Goal: Complete application form

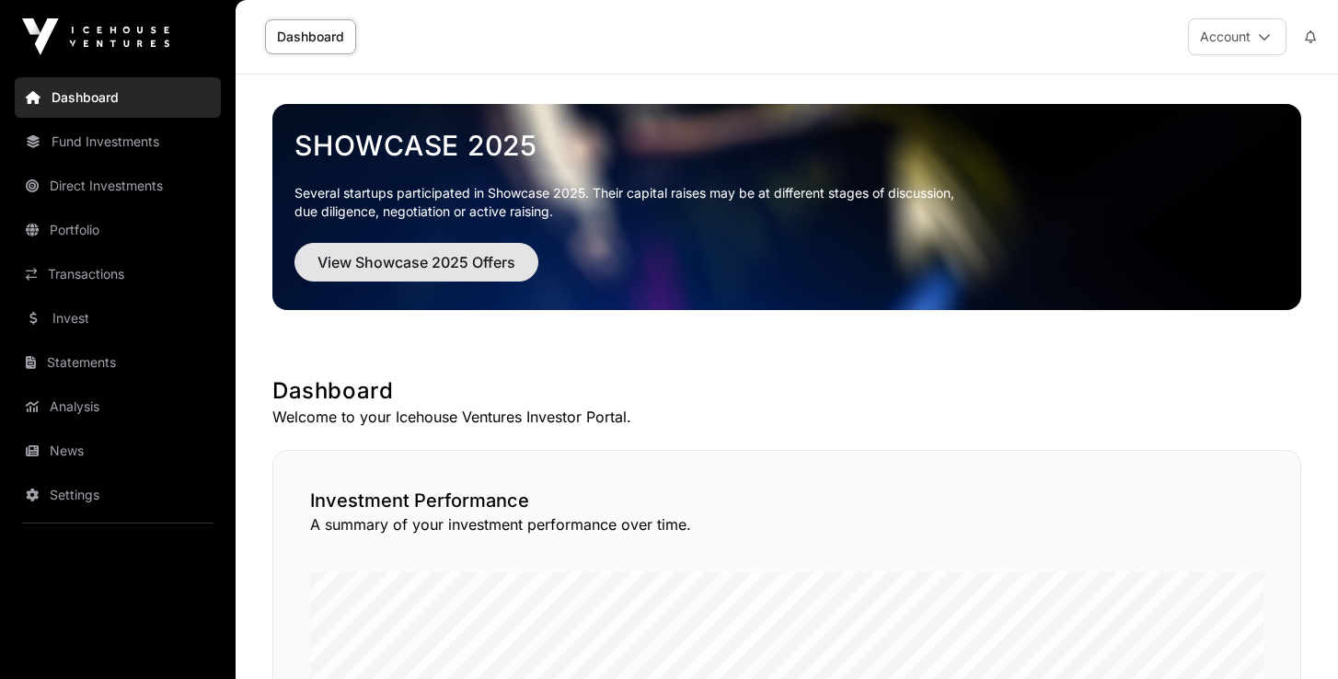
click at [400, 271] on span "View Showcase 2025 Offers" at bounding box center [417, 262] width 198 height 22
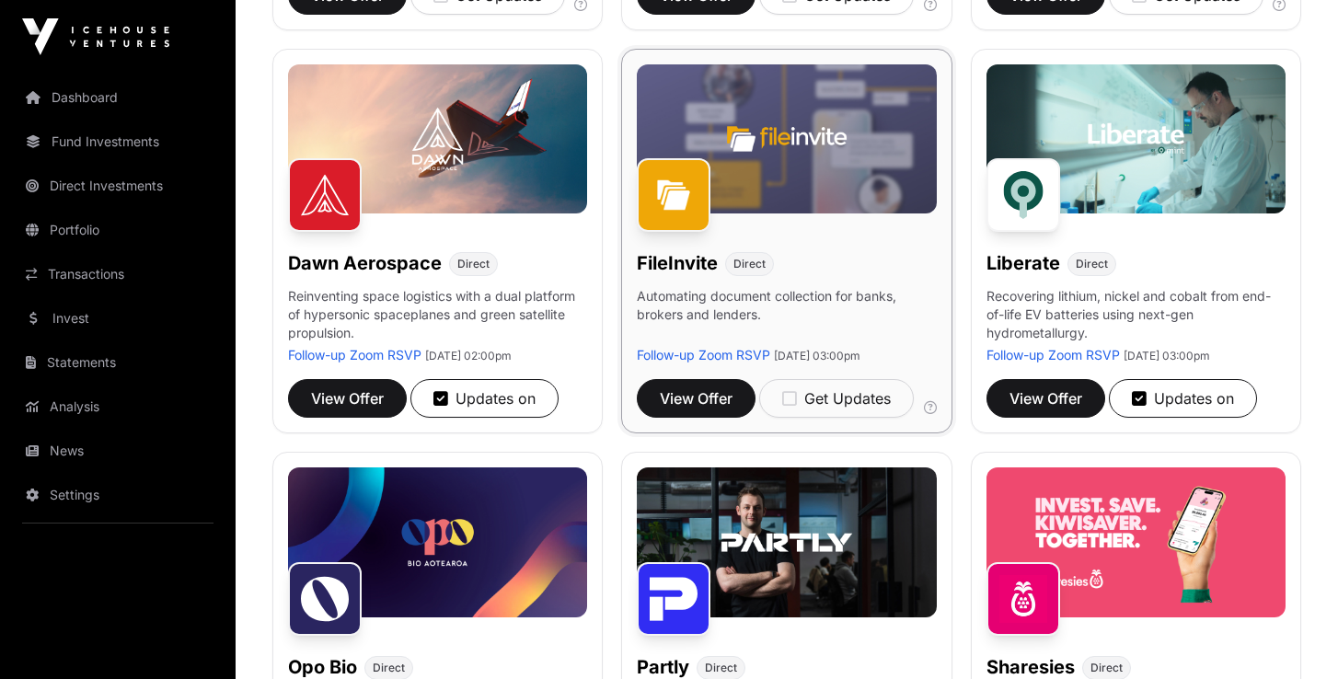
scroll to position [644, 0]
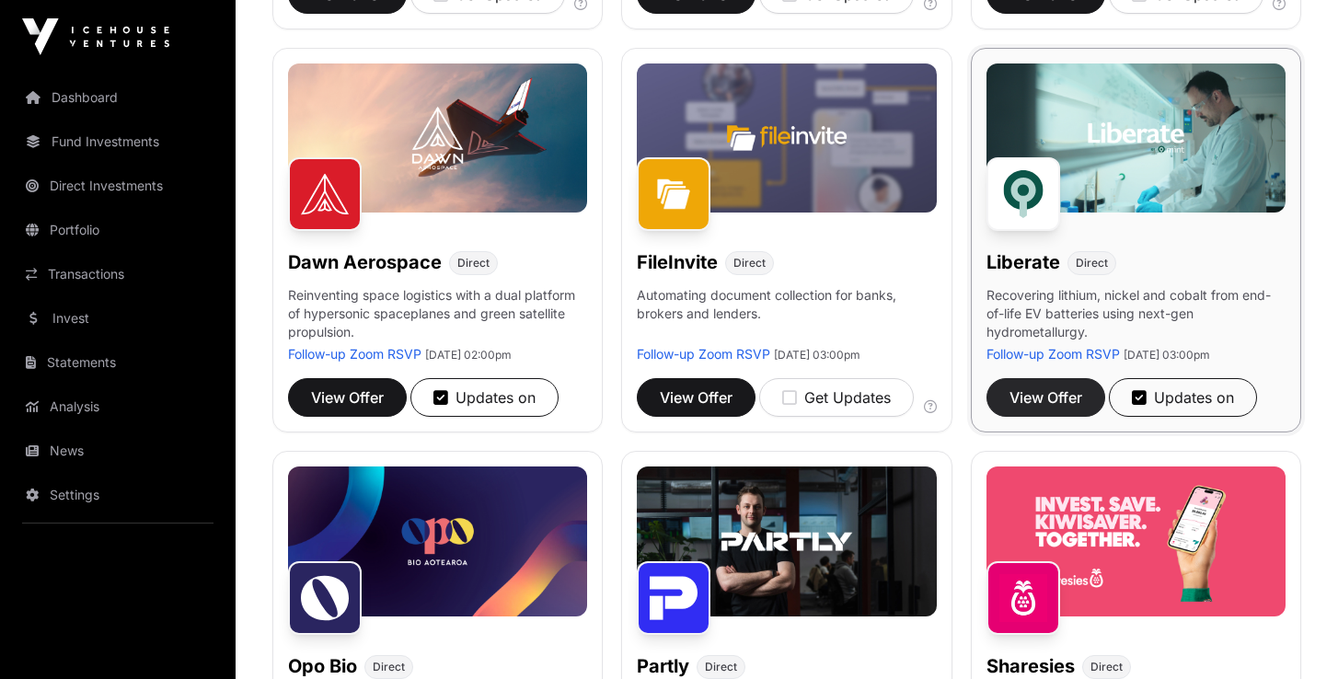
click at [1046, 402] on span "View Offer" at bounding box center [1046, 398] width 73 height 22
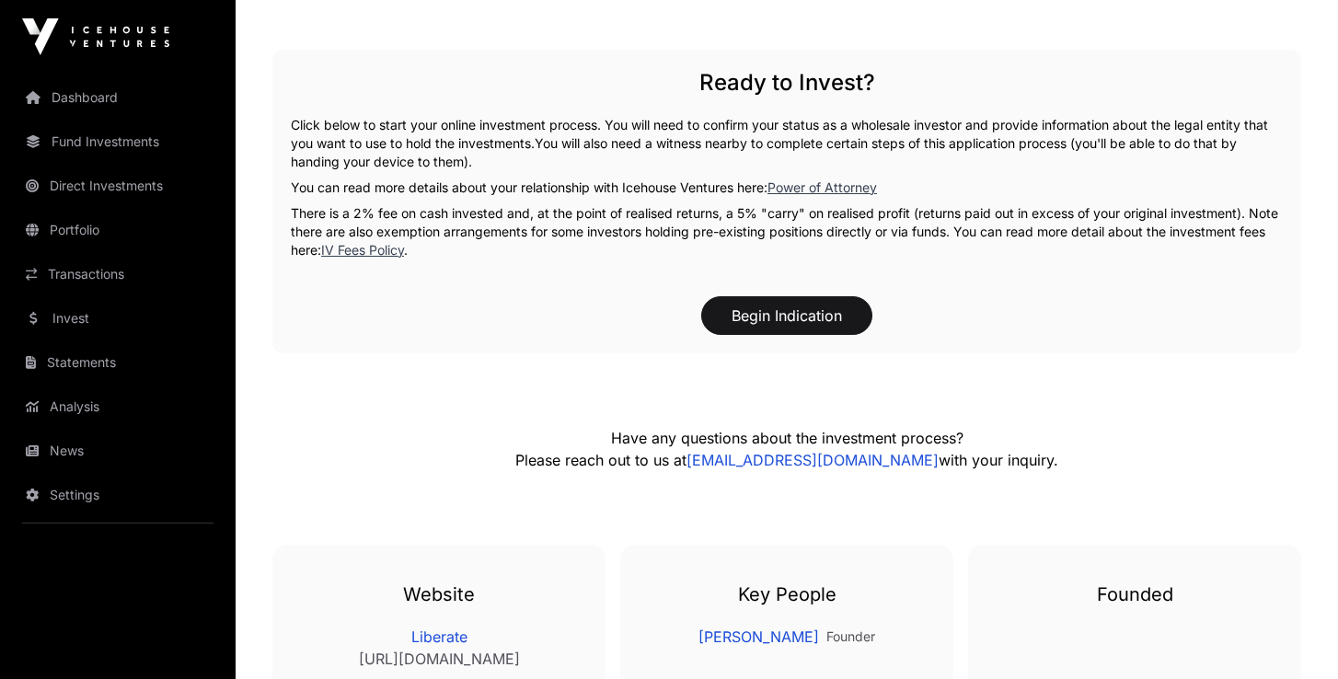
scroll to position [2771, 0]
click at [786, 320] on button "Begin Indication" at bounding box center [786, 314] width 171 height 39
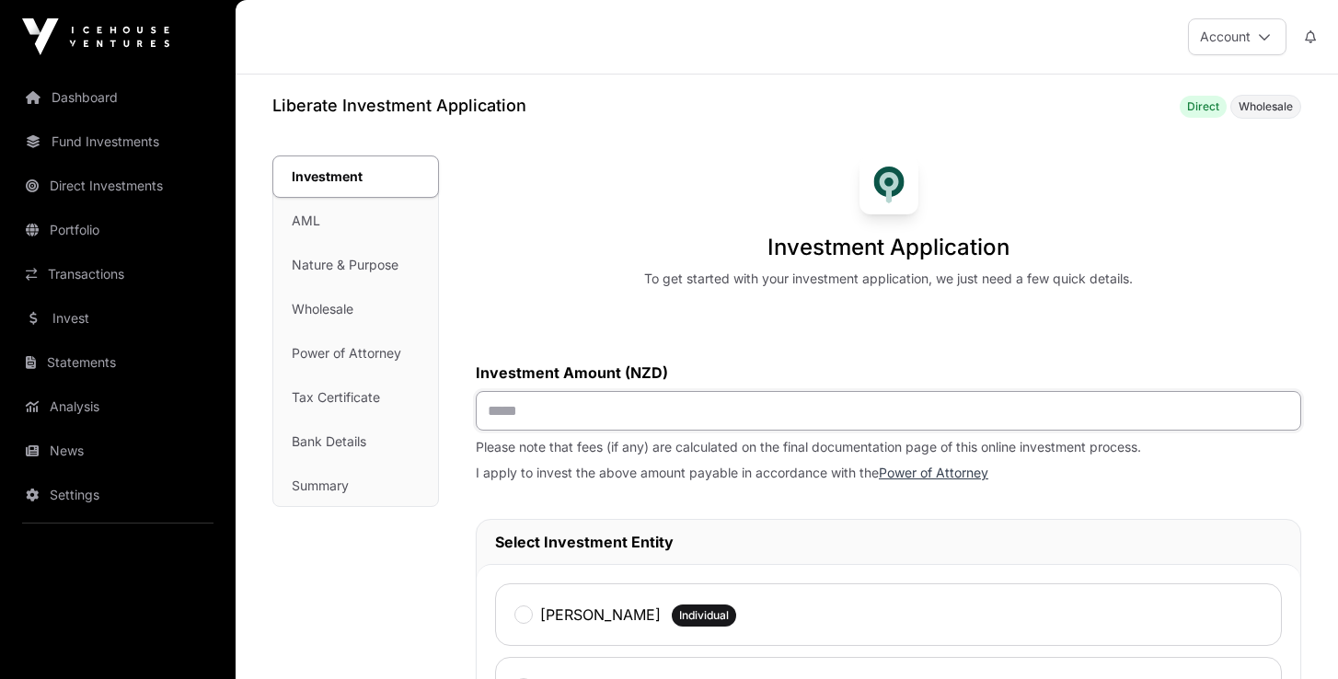
click at [577, 413] on input "text" at bounding box center [889, 411] width 826 height 40
type input "******"
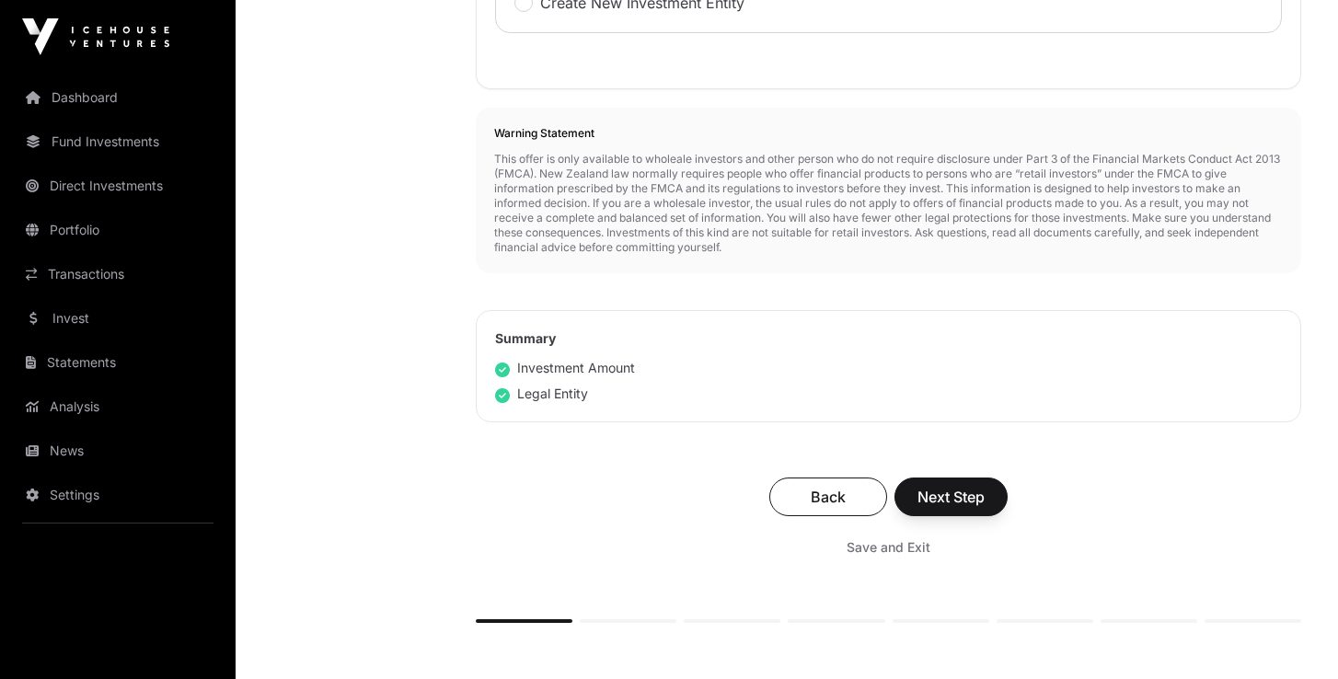
scroll to position [690, 0]
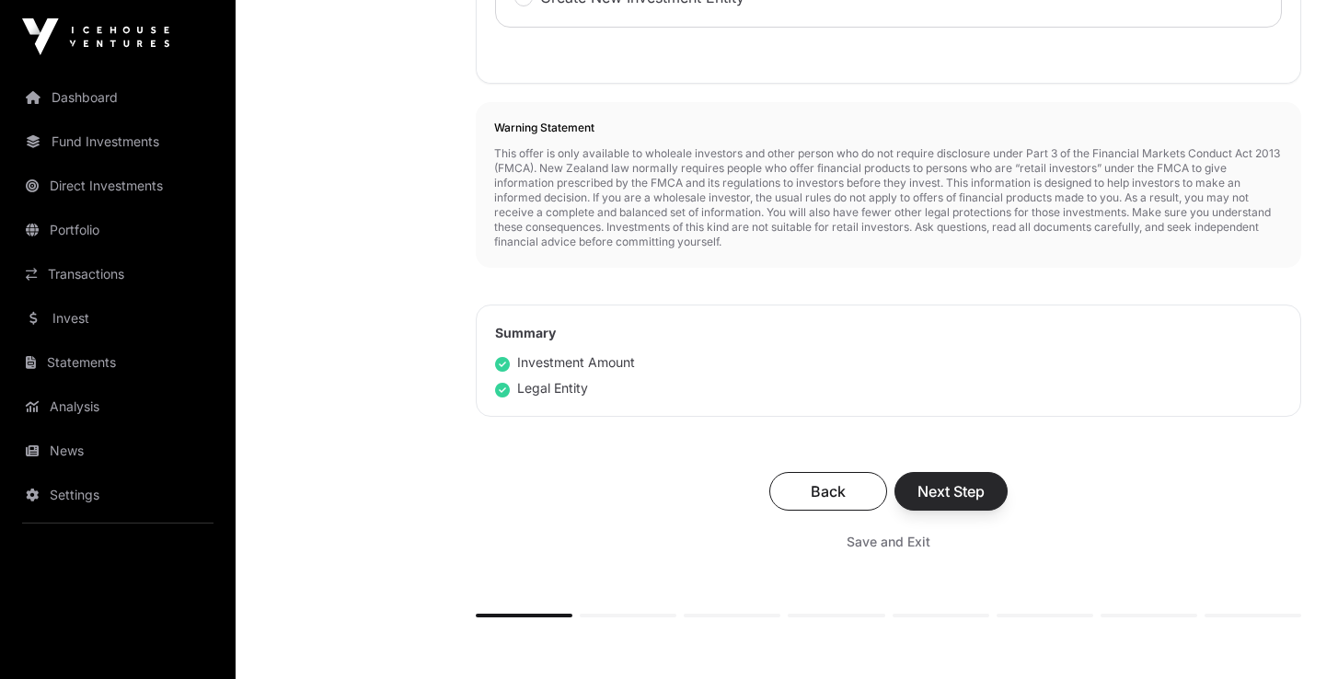
click at [966, 492] on span "Next Step" at bounding box center [951, 491] width 67 height 22
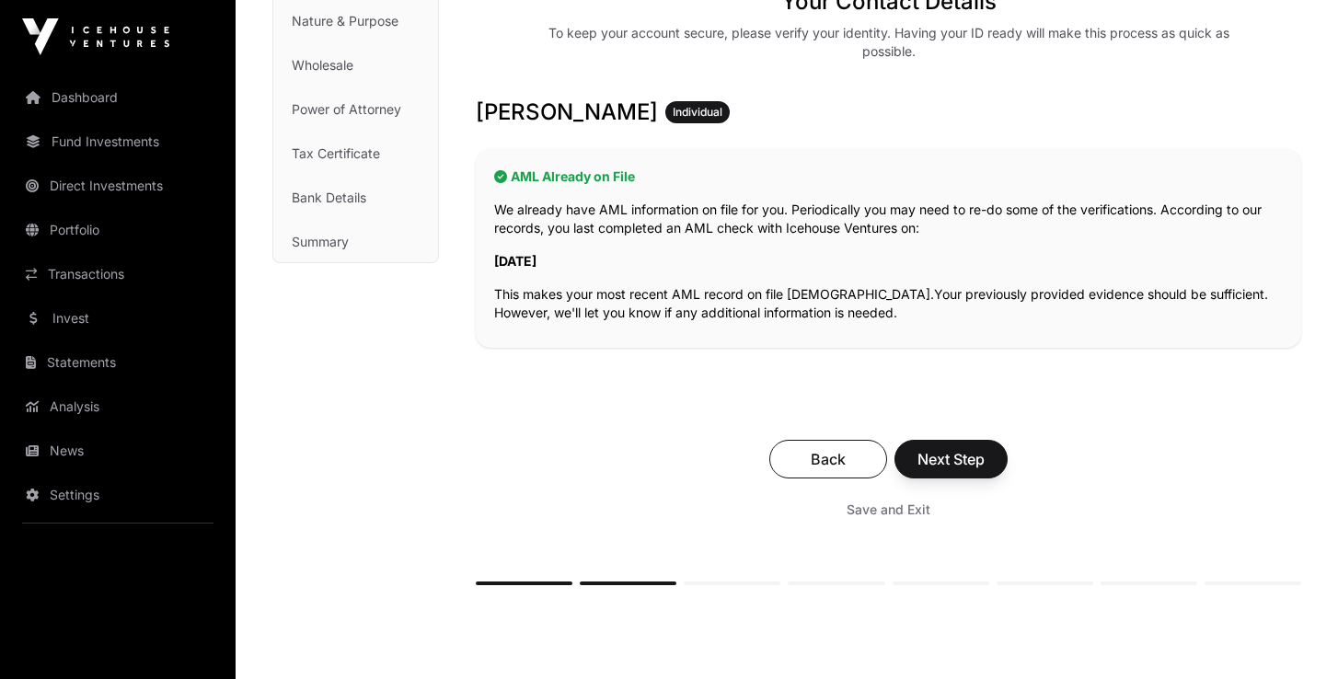
scroll to position [247, 0]
click at [964, 460] on span "Next Step" at bounding box center [951, 458] width 67 height 22
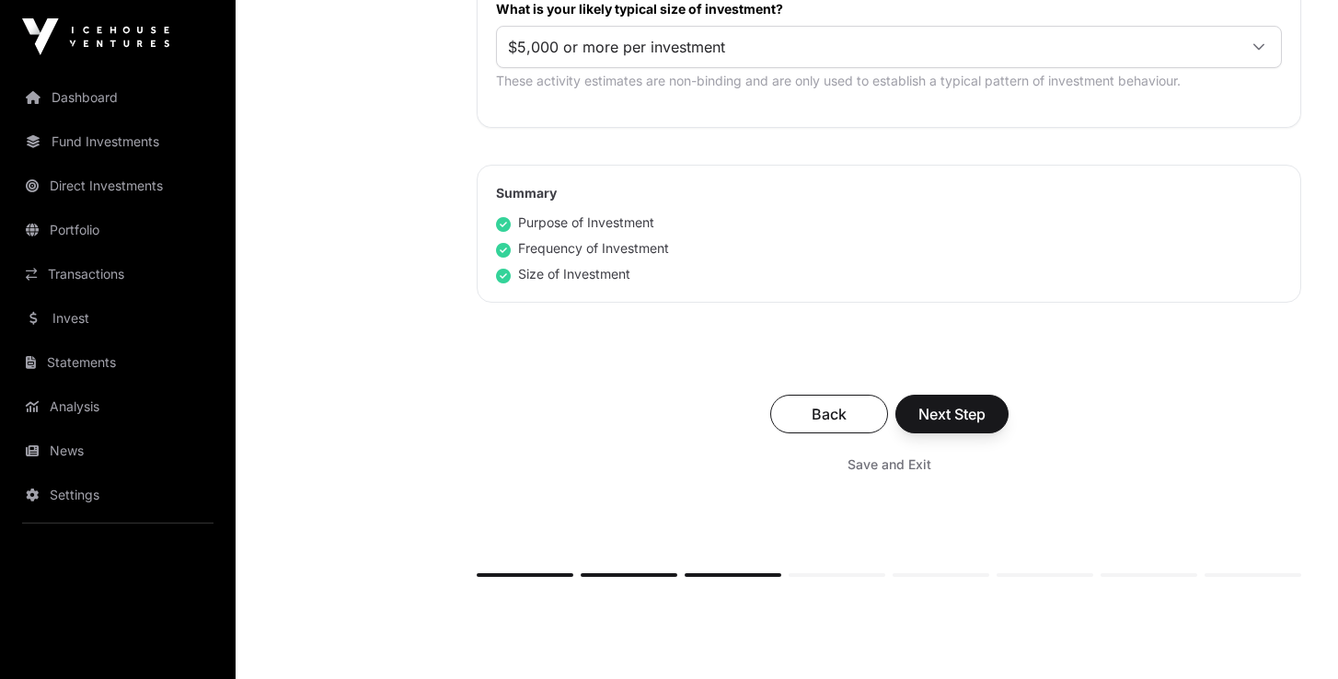
scroll to position [1287, 0]
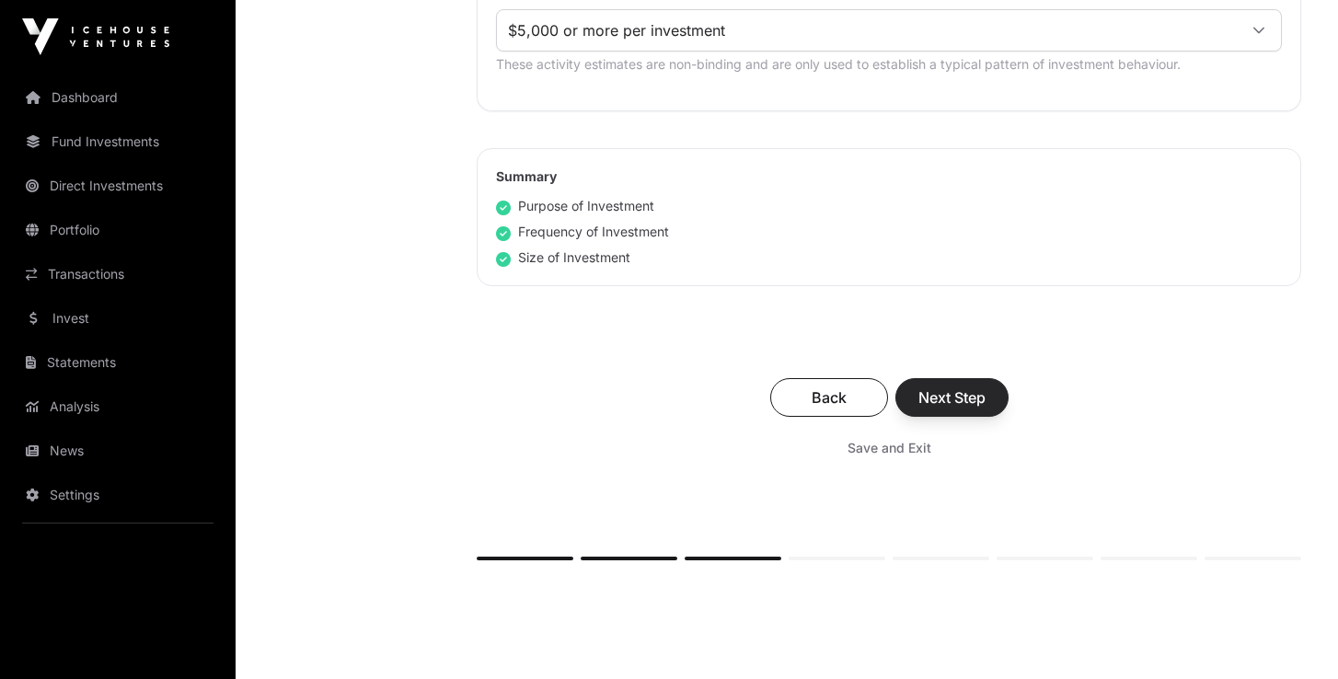
click at [971, 390] on span "Next Step" at bounding box center [952, 398] width 67 height 22
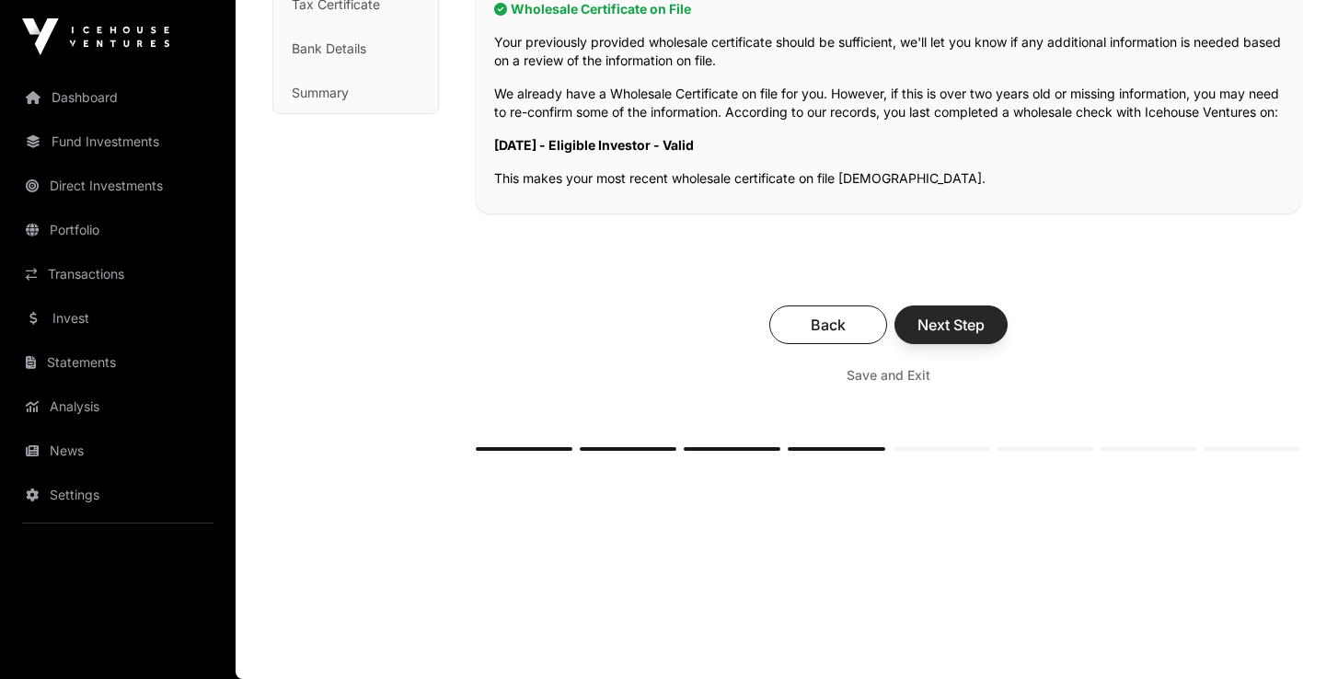
scroll to position [413, 0]
click at [960, 327] on span "Next Step" at bounding box center [951, 325] width 67 height 22
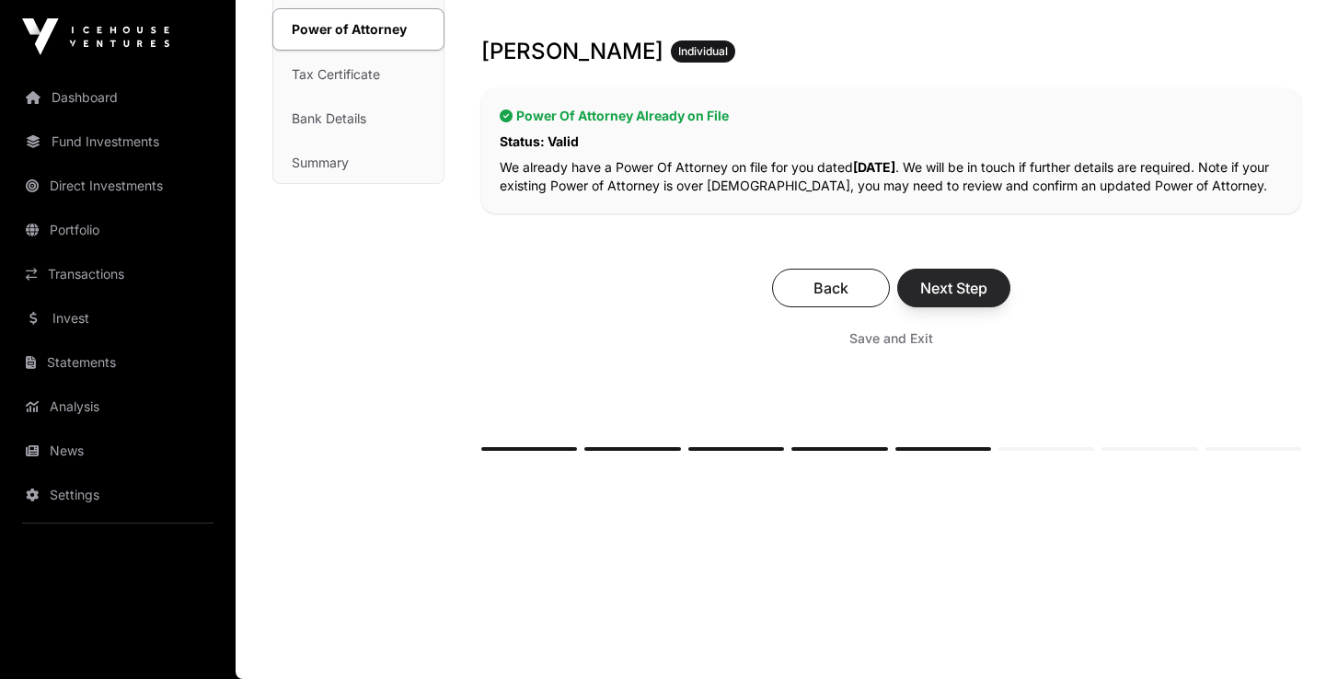
scroll to position [325, 0]
click at [959, 281] on span "Next Step" at bounding box center [953, 288] width 67 height 22
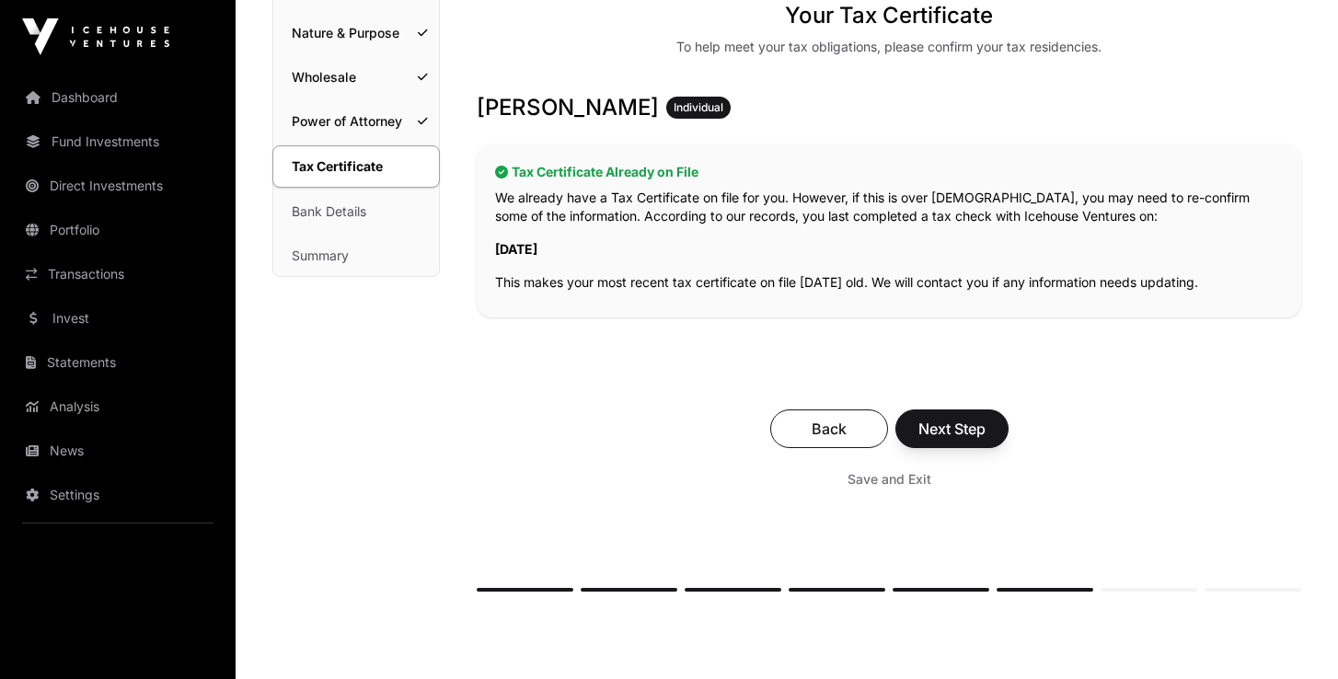
scroll to position [244, 0]
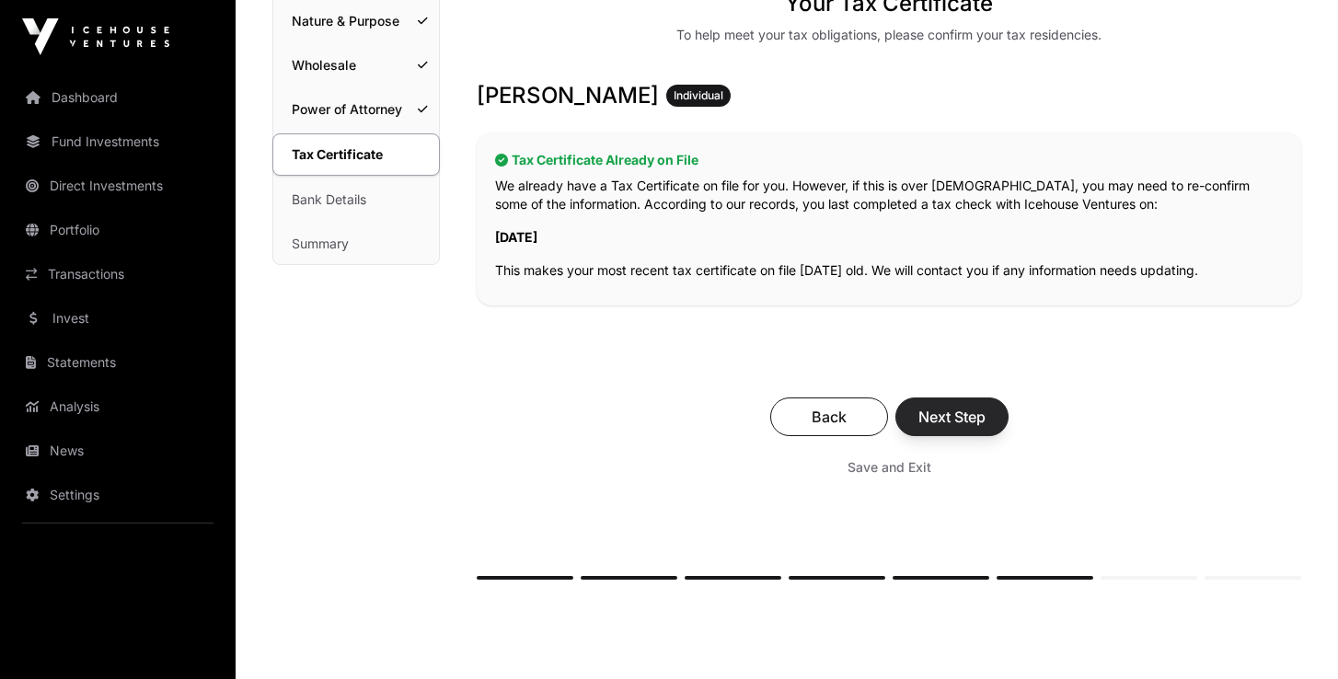
click at [960, 412] on span "Next Step" at bounding box center [952, 417] width 67 height 22
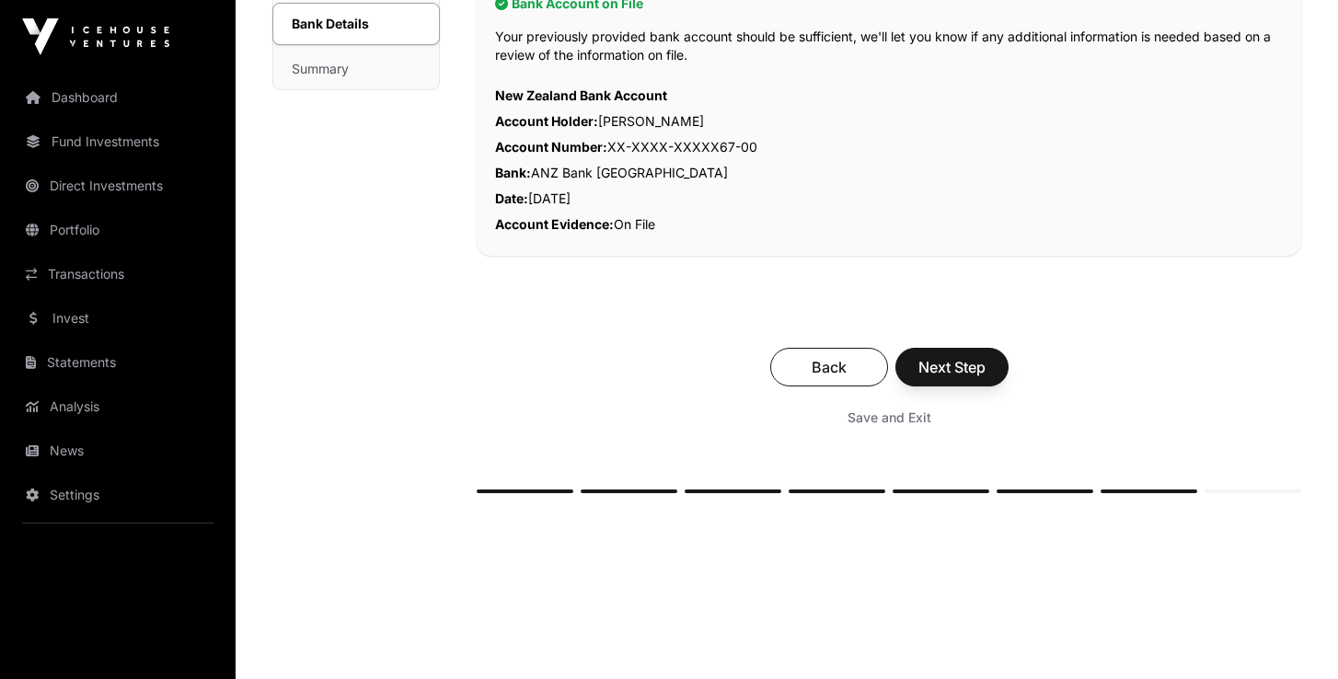
scroll to position [422, 0]
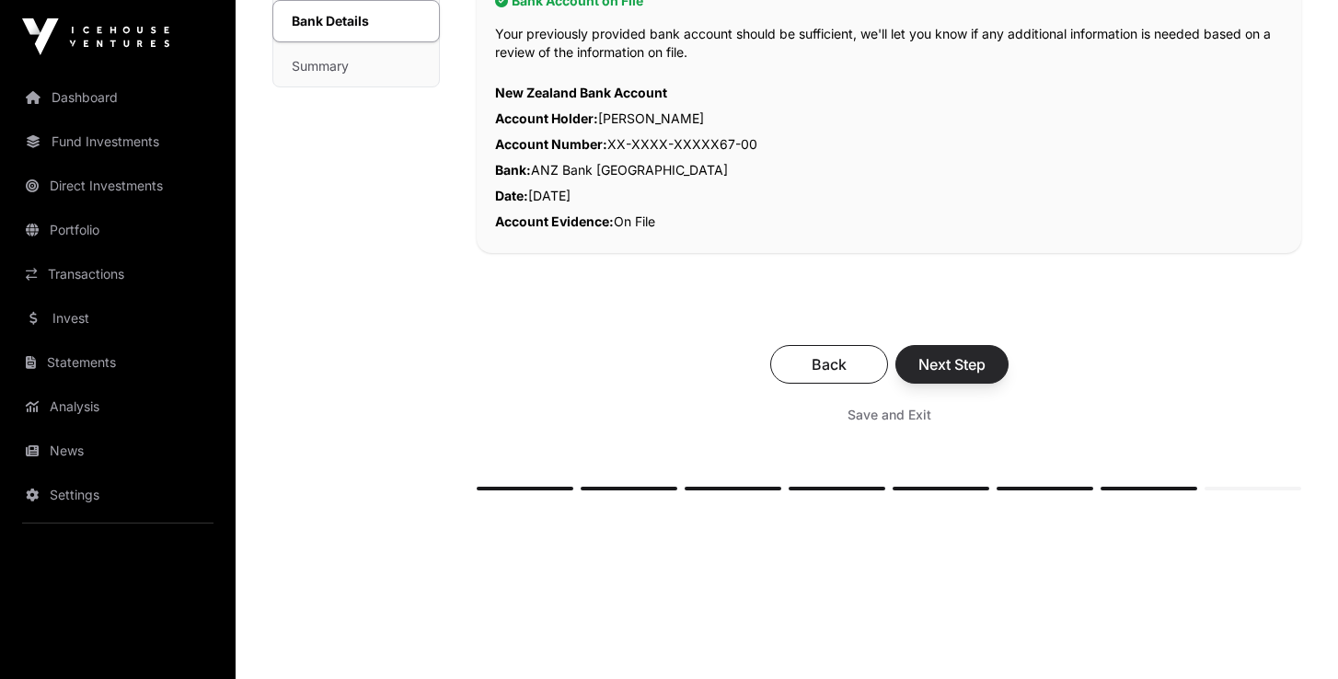
click at [974, 370] on span "Next Step" at bounding box center [952, 364] width 67 height 22
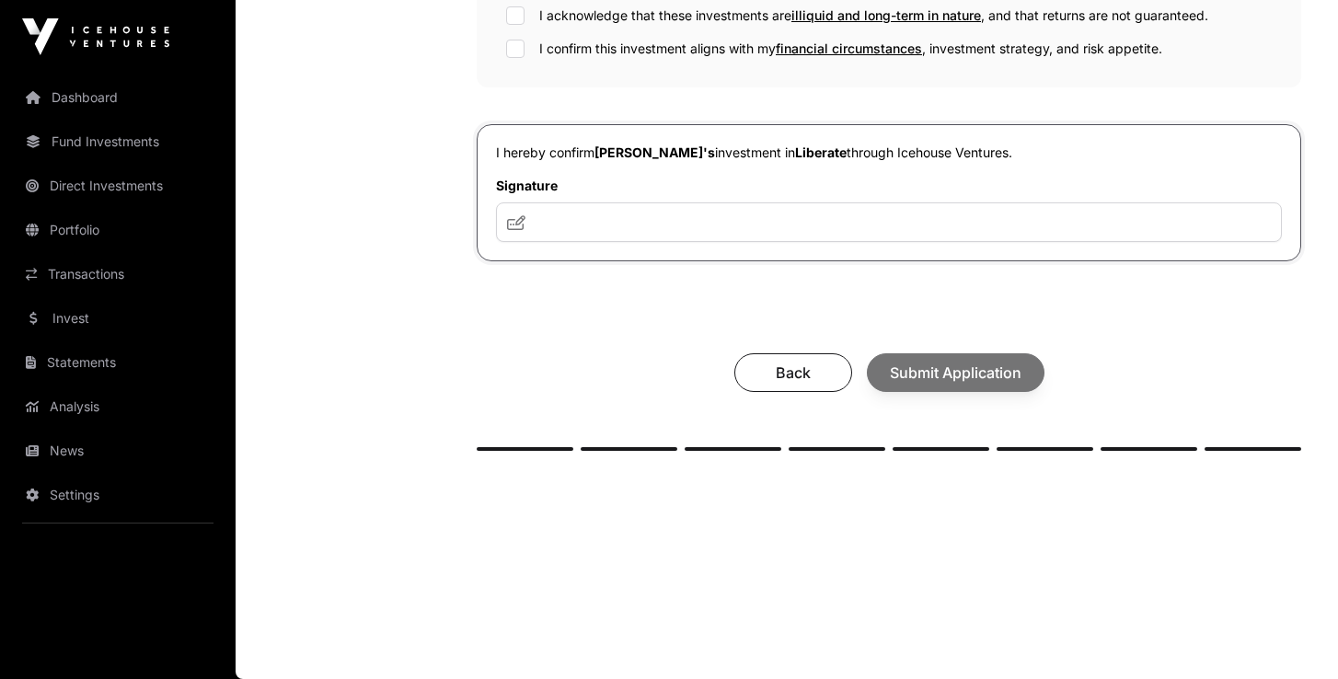
scroll to position [720, 0]
click at [603, 224] on input "text" at bounding box center [889, 223] width 786 height 40
type input "*"
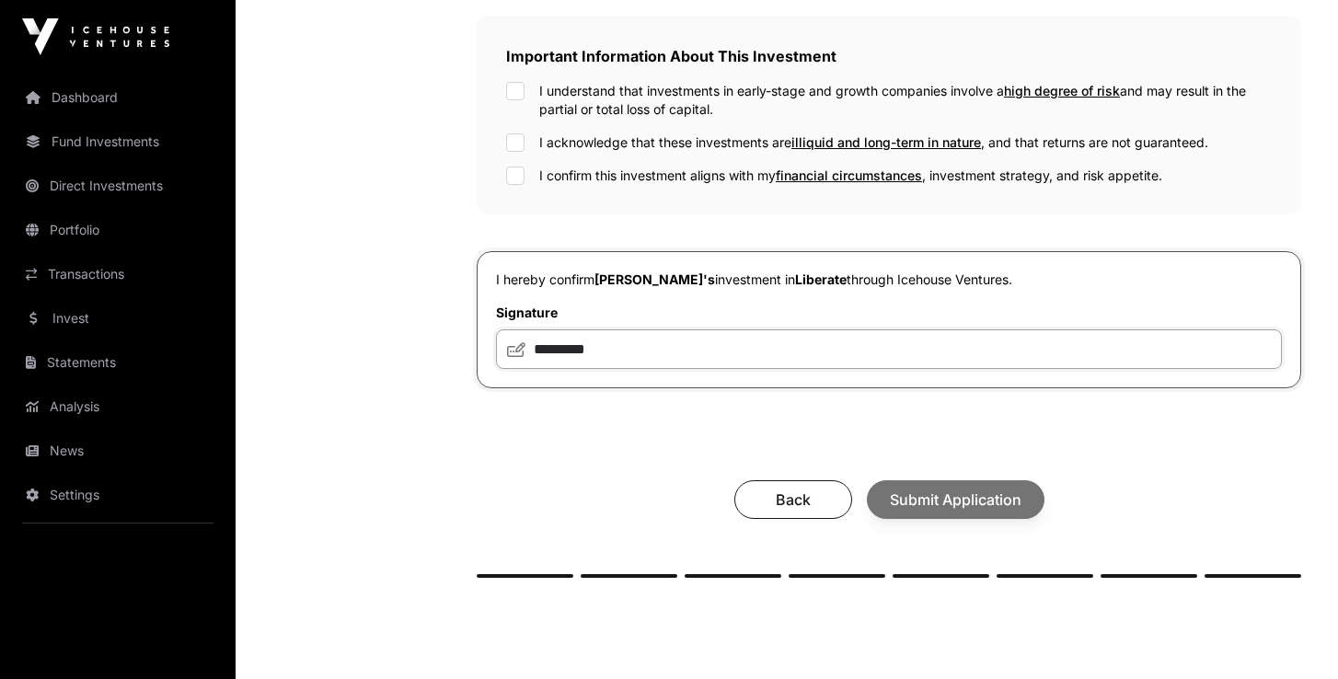
scroll to position [587, 0]
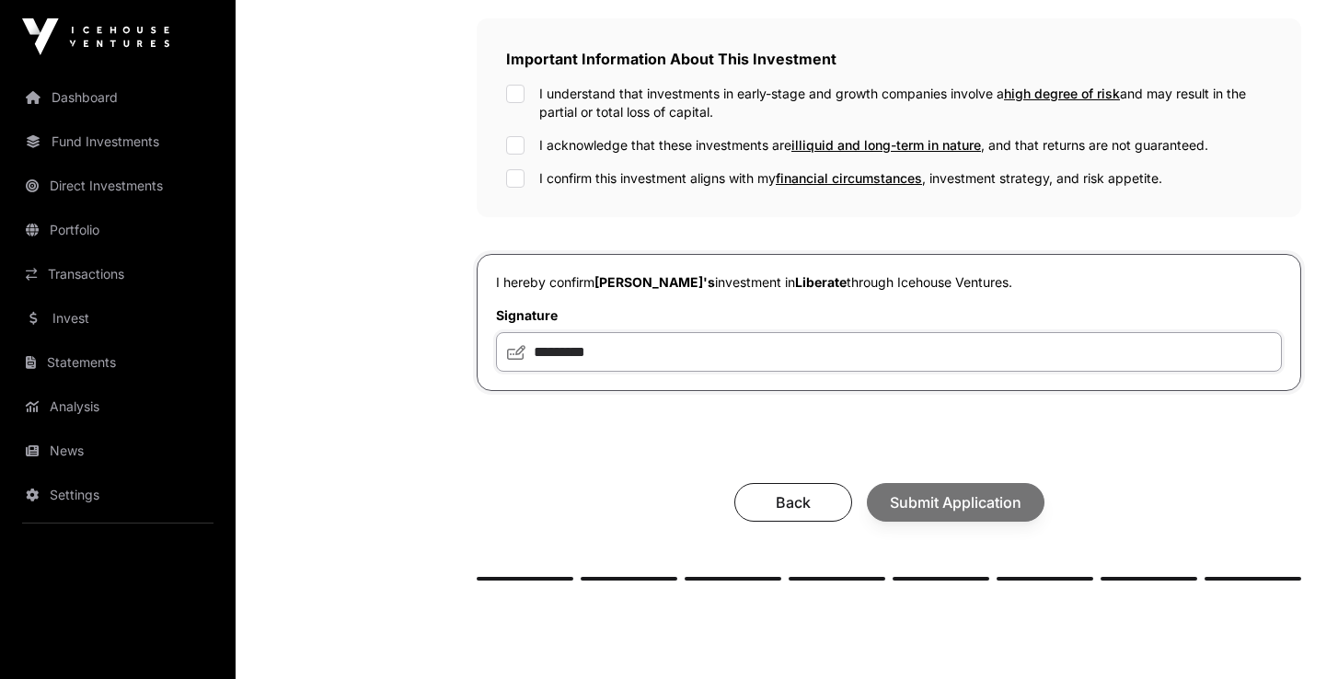
type input "*********"
click at [964, 510] on span "Submit Application" at bounding box center [956, 503] width 132 height 22
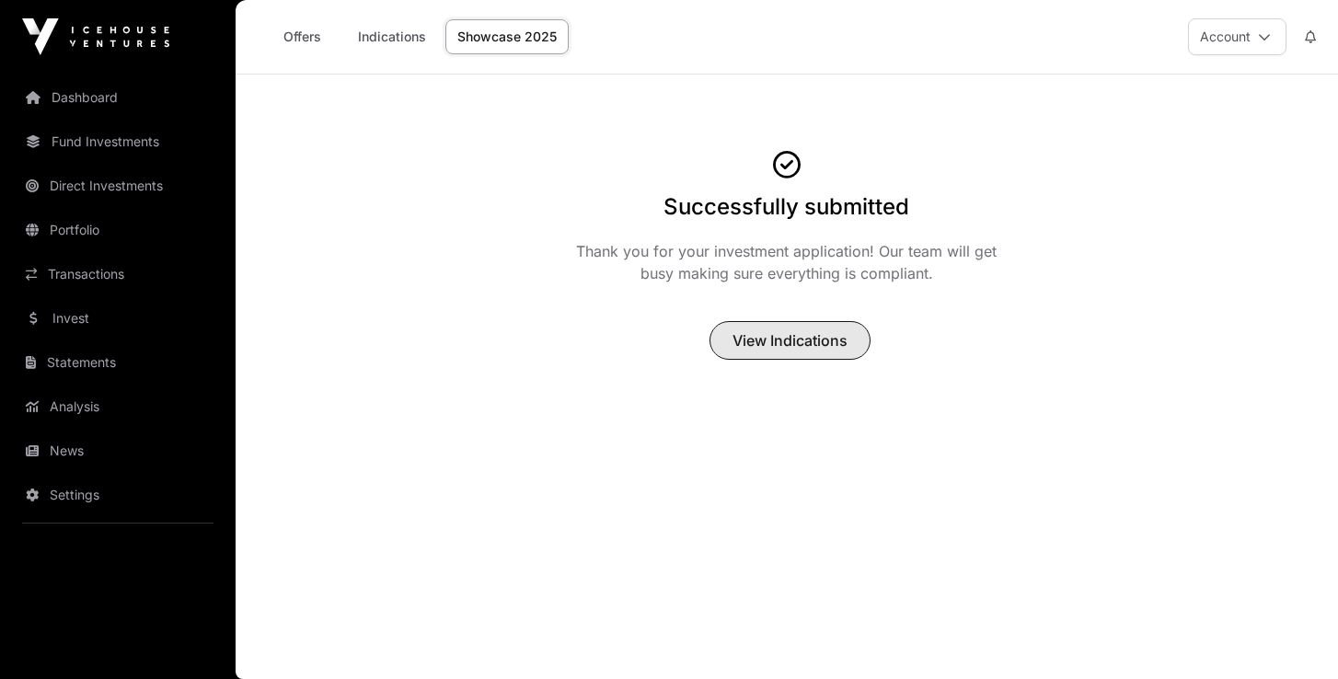
click at [816, 344] on span "View Indications" at bounding box center [790, 341] width 115 height 22
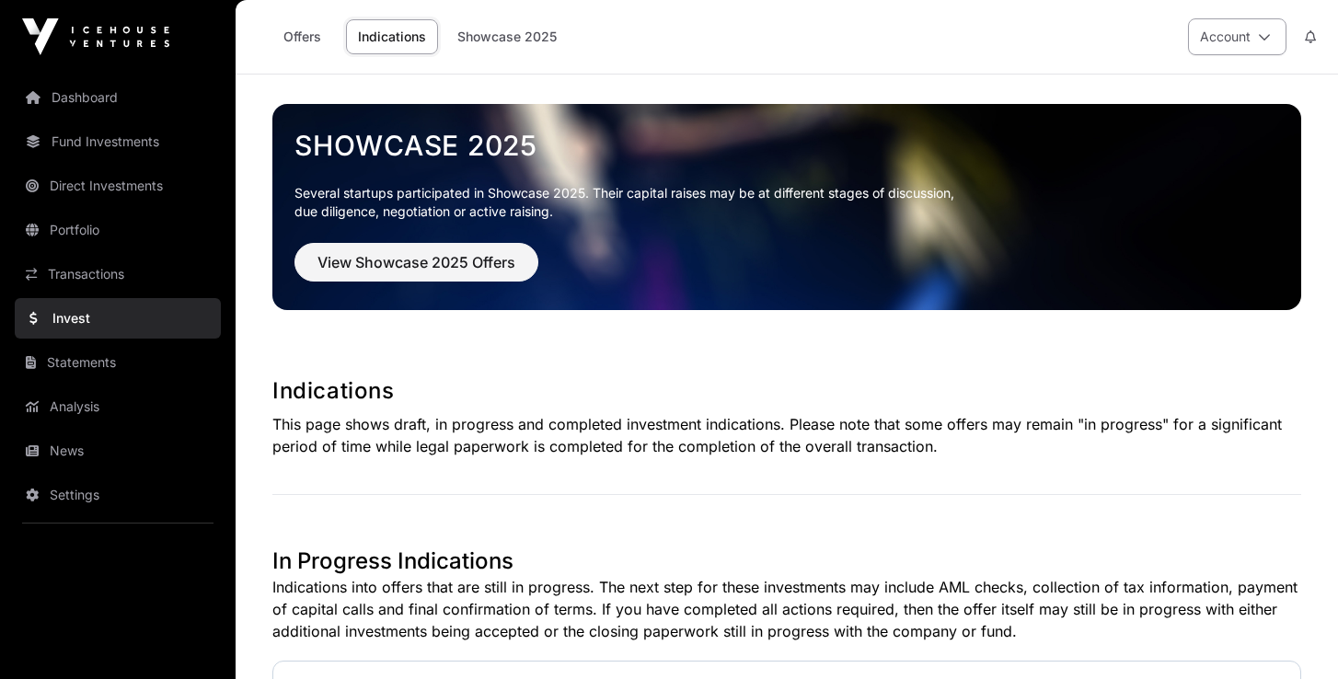
click at [1240, 38] on button "Account" at bounding box center [1237, 36] width 98 height 37
